Goal: Navigation & Orientation: Find specific page/section

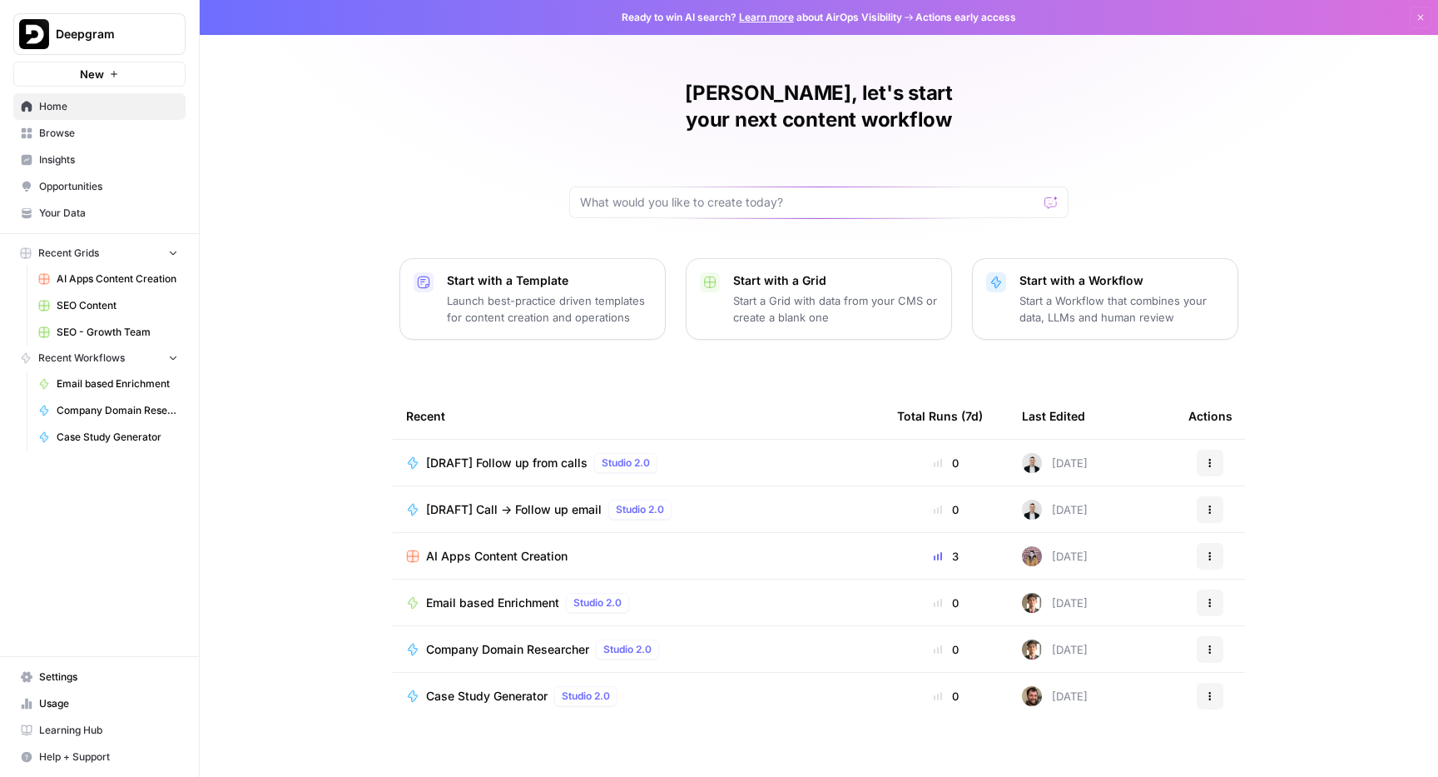
click at [77, 164] on span "Insights" at bounding box center [108, 159] width 139 height 15
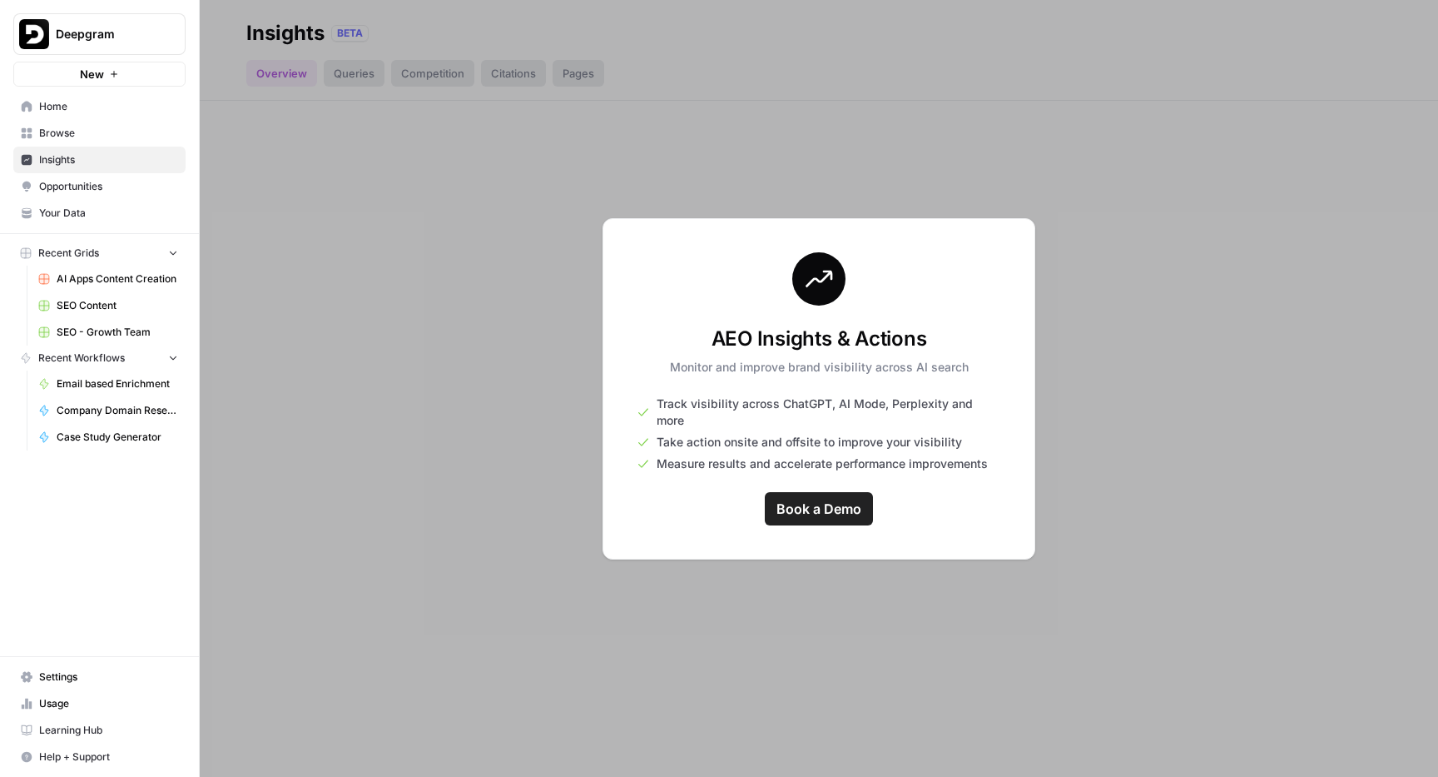
click at [91, 670] on span "Settings" at bounding box center [108, 676] width 139 height 15
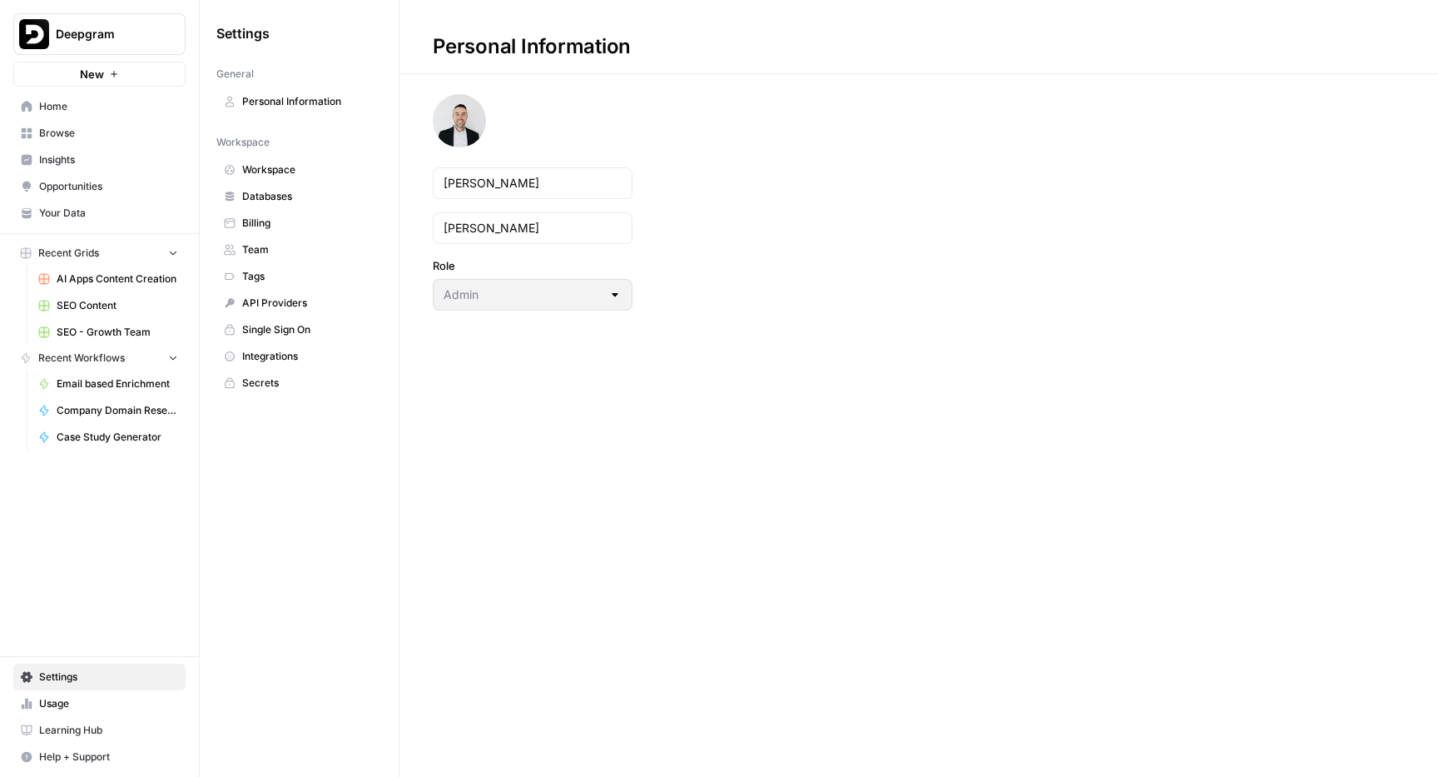
click at [277, 229] on span "Billing" at bounding box center [308, 223] width 132 height 15
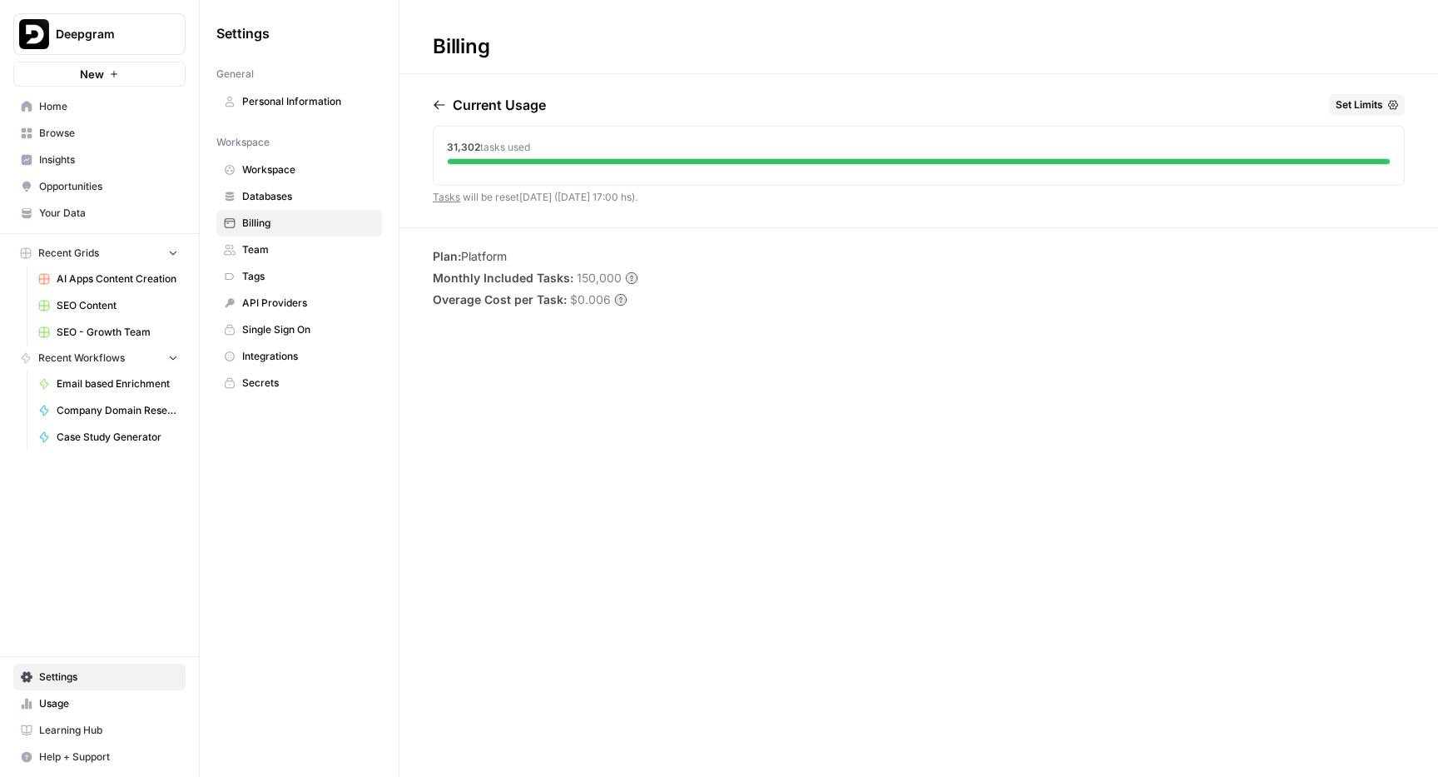
click at [110, 190] on span "Opportunities" at bounding box center [108, 186] width 139 height 15
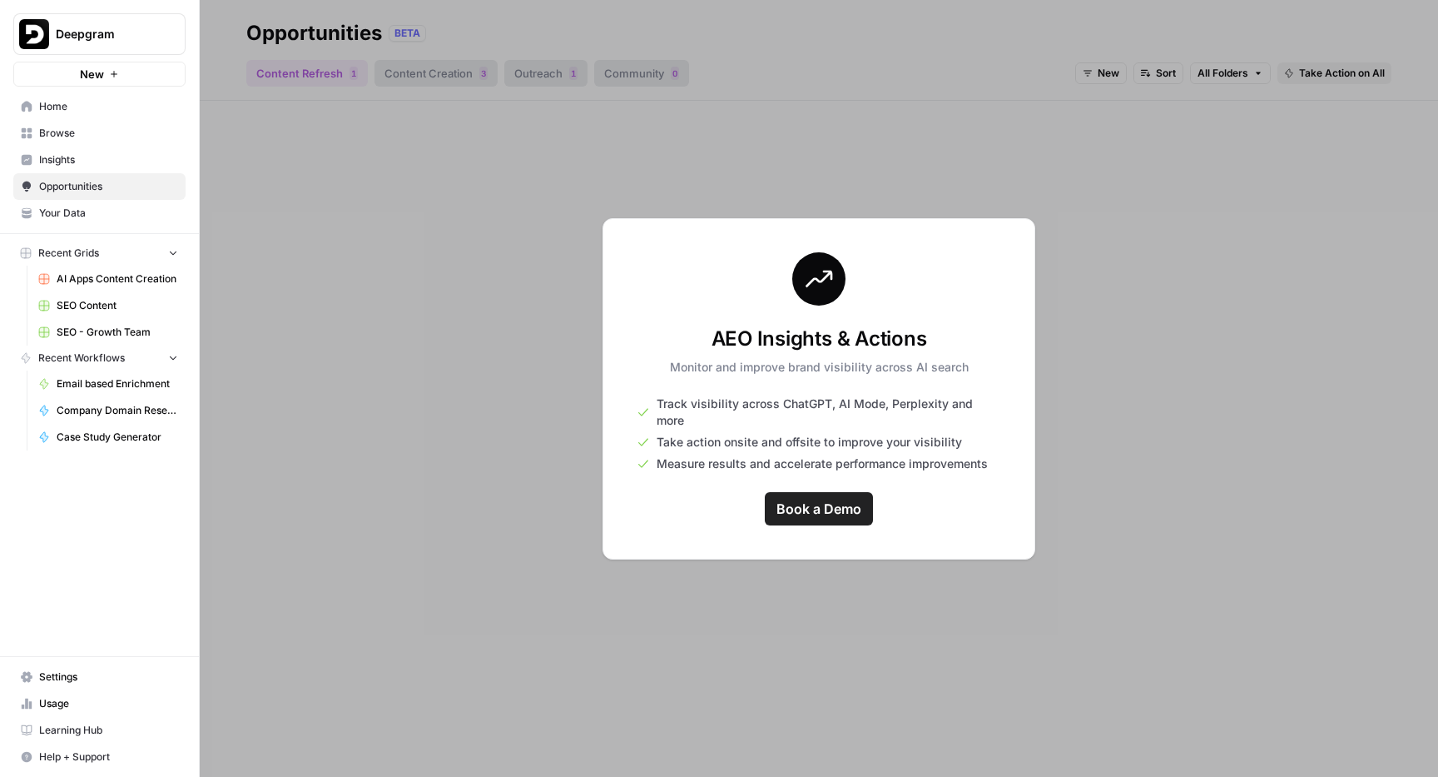
click at [108, 205] on link "Your Data" at bounding box center [99, 213] width 172 height 27
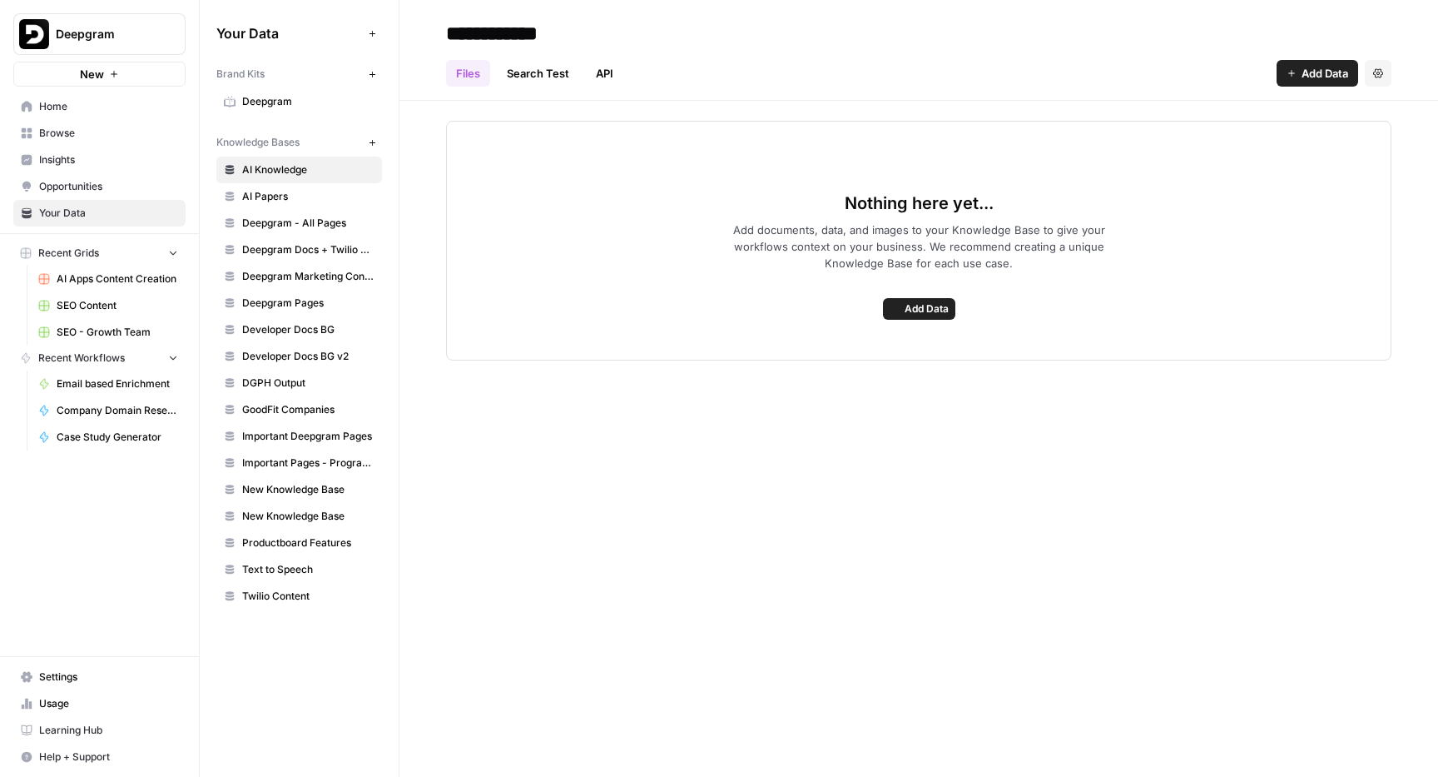
click at [112, 181] on span "Opportunities" at bounding box center [108, 186] width 139 height 15
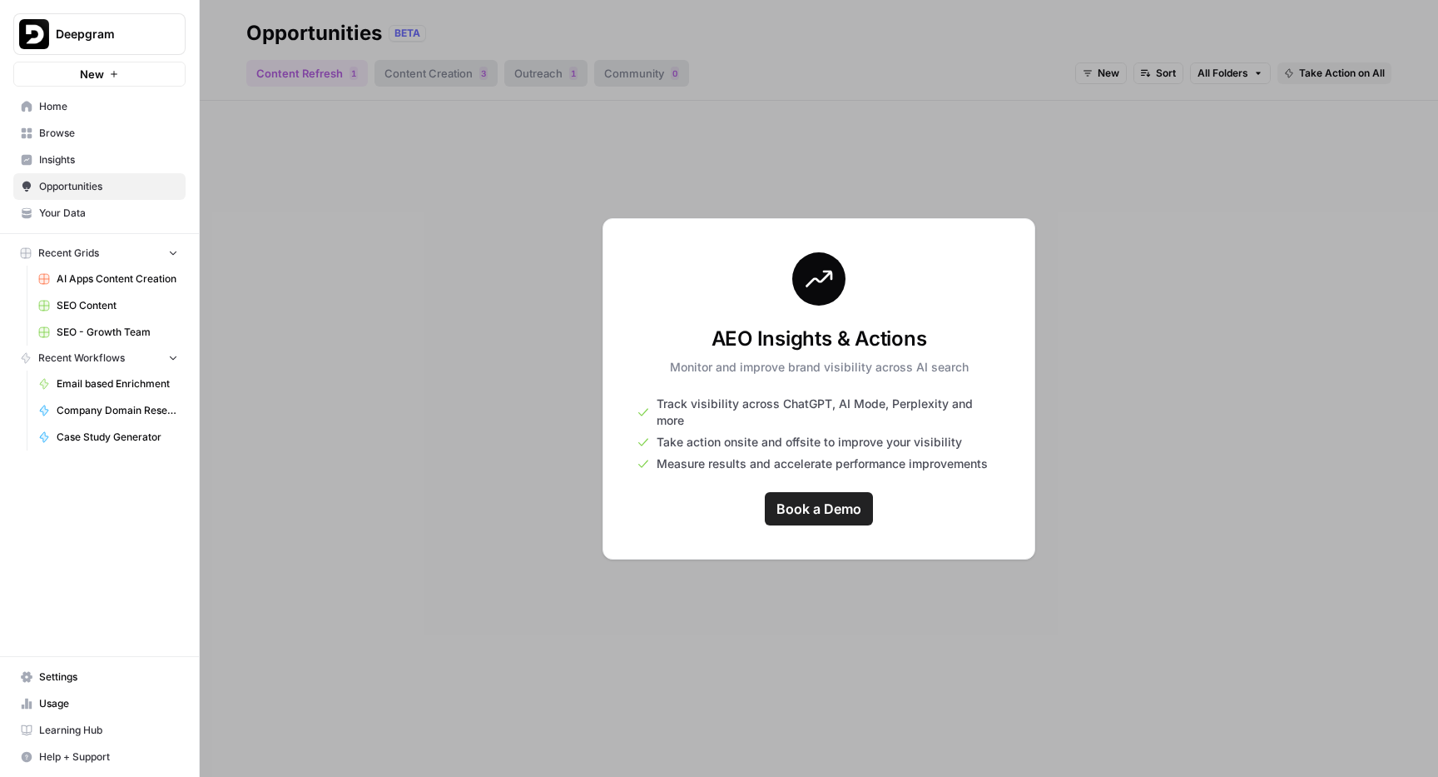
click at [100, 162] on span "Insights" at bounding box center [108, 159] width 139 height 15
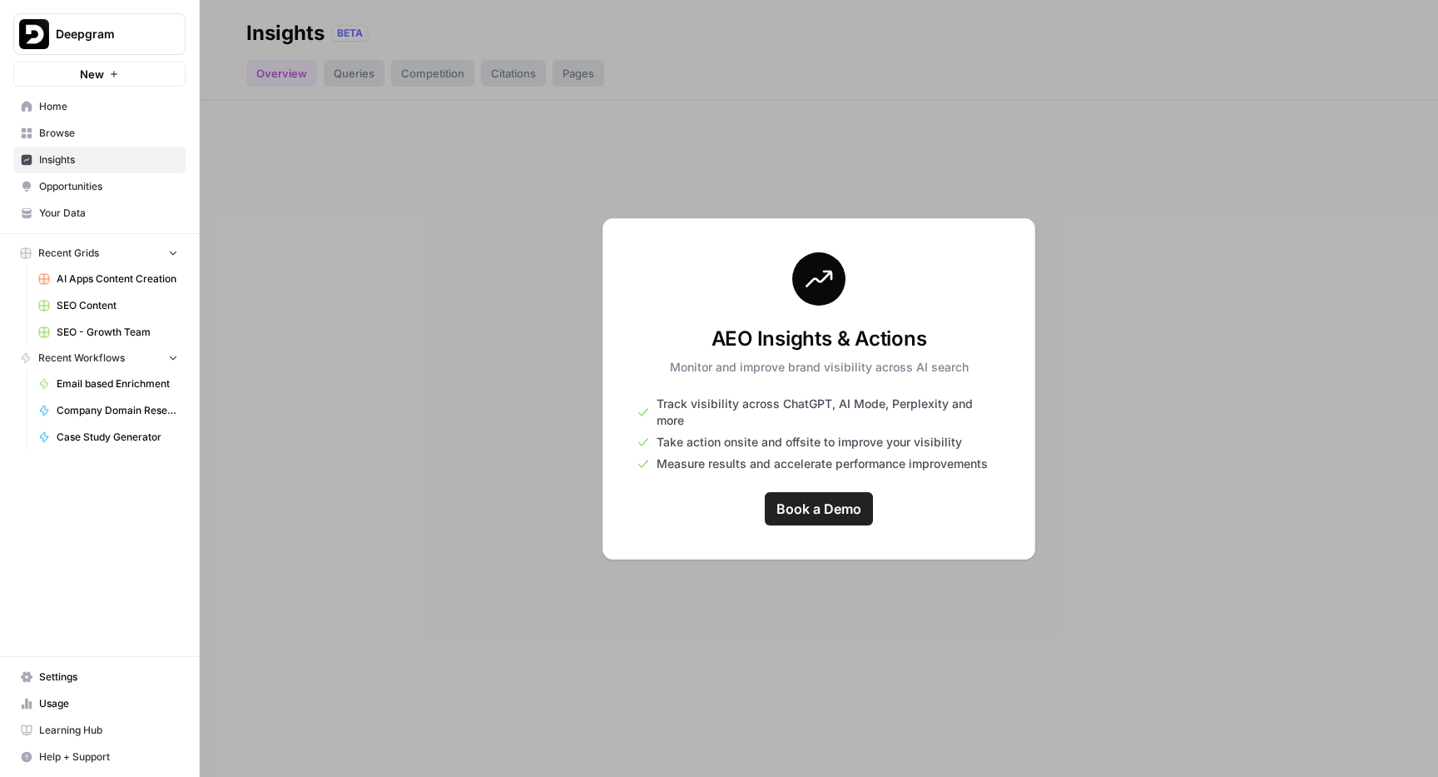
click at [87, 138] on span "Browse" at bounding box center [108, 133] width 139 height 15
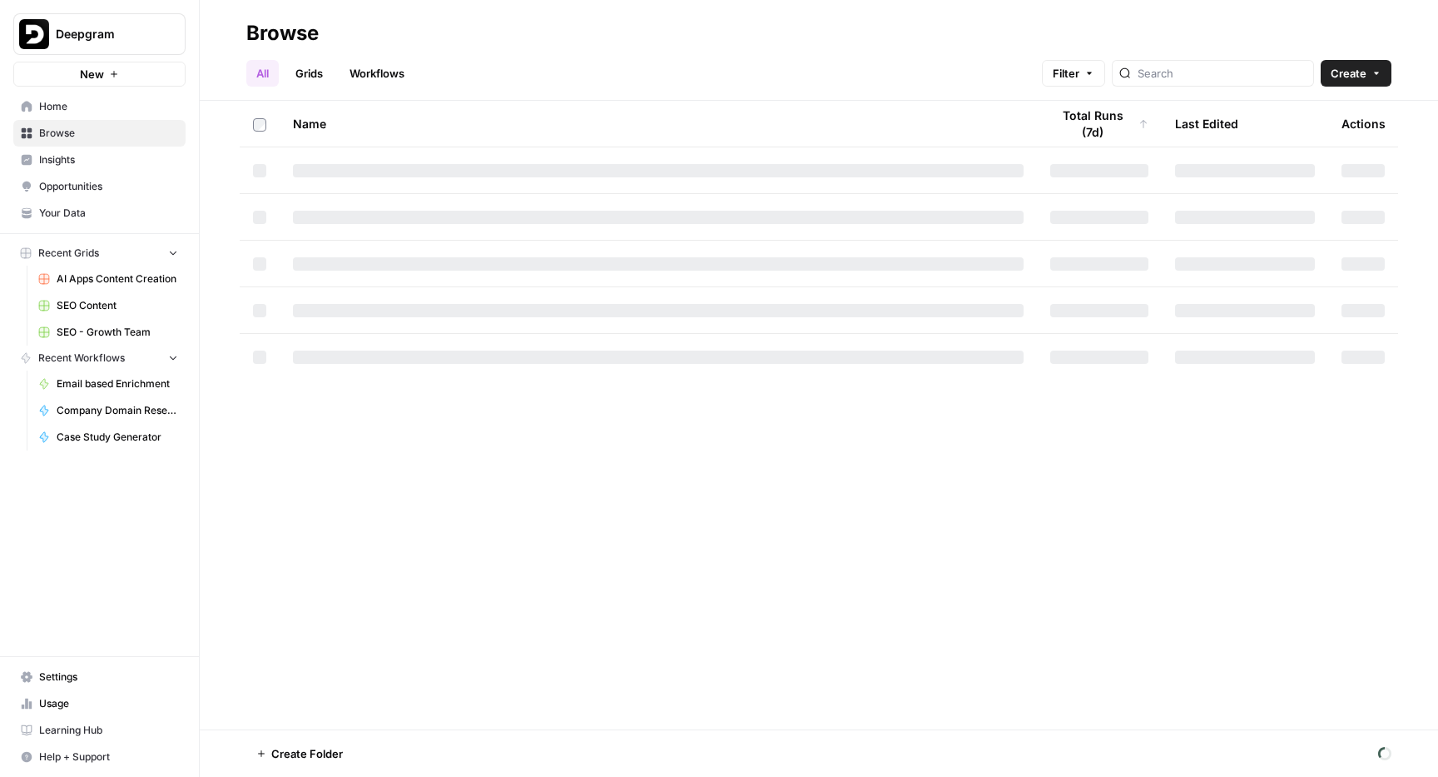
click at [74, 153] on span "Insights" at bounding box center [108, 159] width 139 height 15
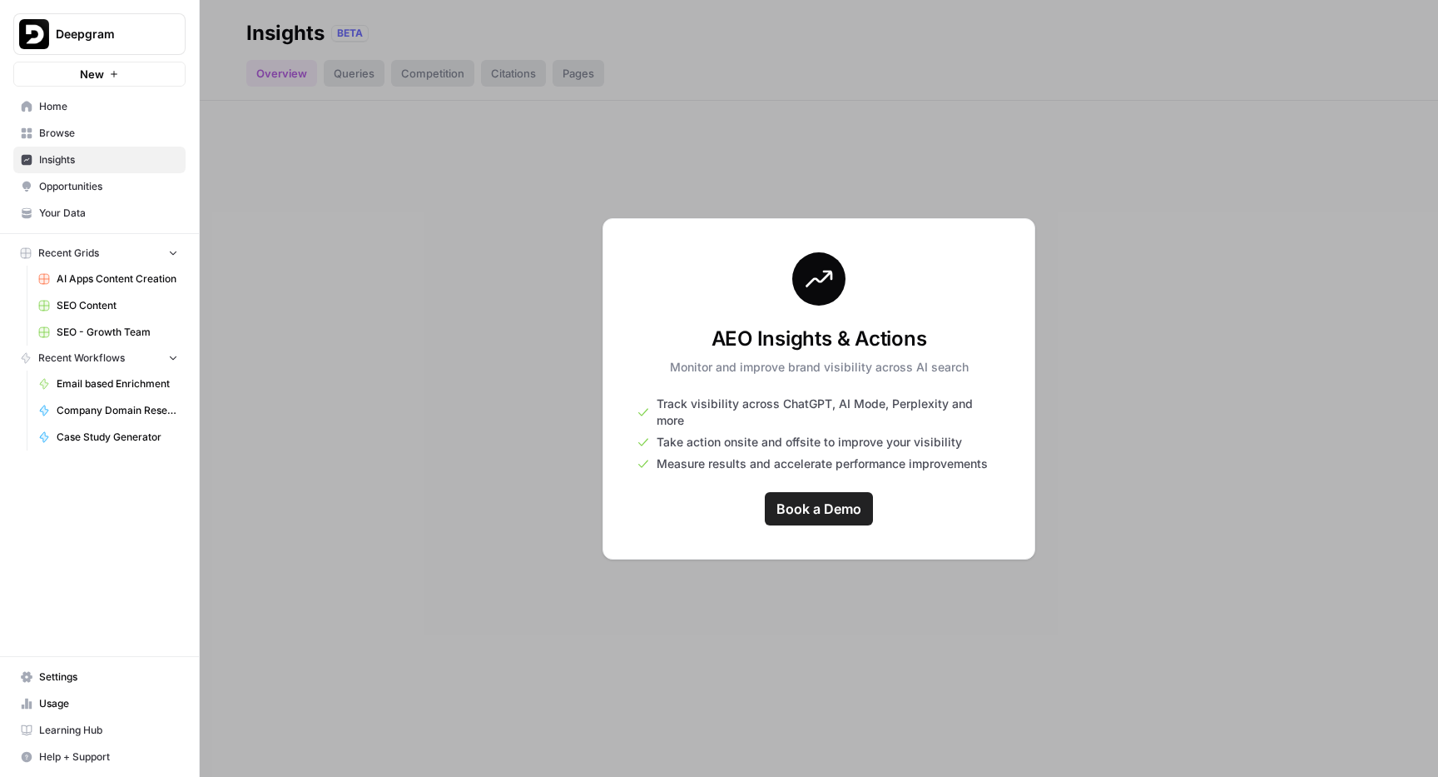
click at [141, 20] on button "Deepgram" at bounding box center [99, 34] width 172 height 42
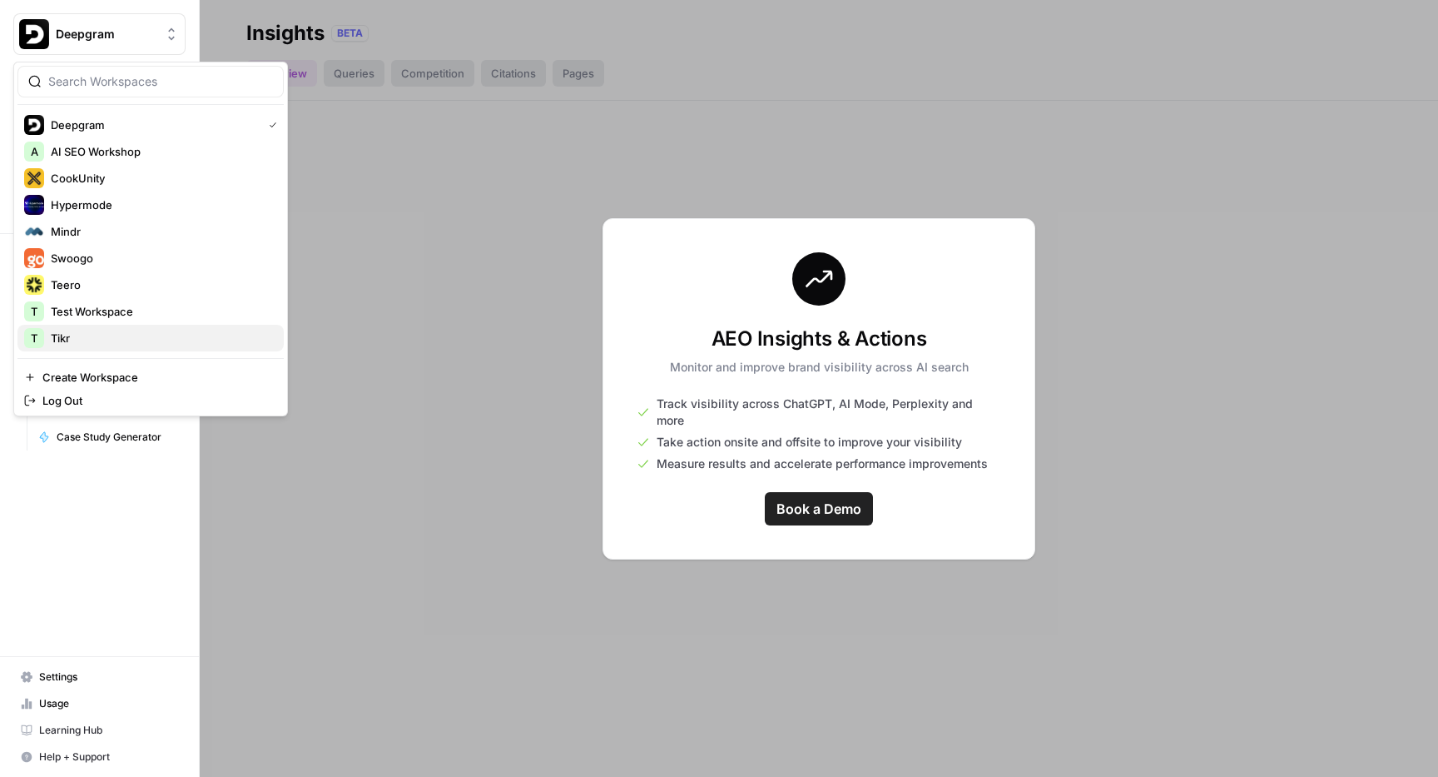
click at [148, 338] on span "Tikr" at bounding box center [161, 338] width 220 height 17
